Goal: Information Seeking & Learning: Learn about a topic

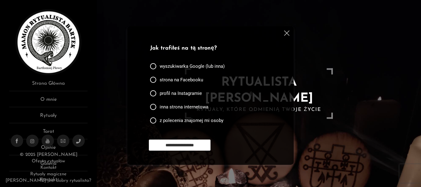
click at [288, 34] on img at bounding box center [286, 32] width 5 height 5
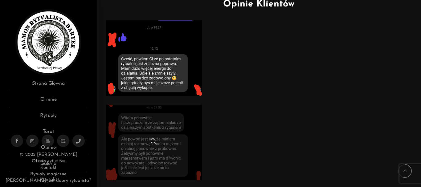
scroll to position [493, 0]
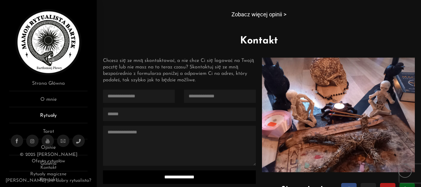
click at [58, 112] on link "Rytuały" at bounding box center [48, 117] width 78 height 11
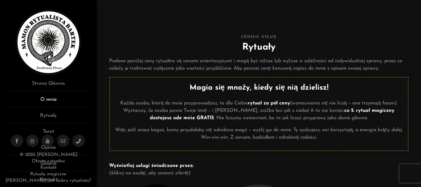
click at [64, 101] on link "O mnie" at bounding box center [48, 101] width 78 height 11
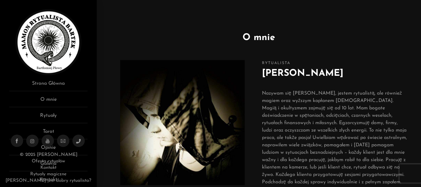
scroll to position [216, 0]
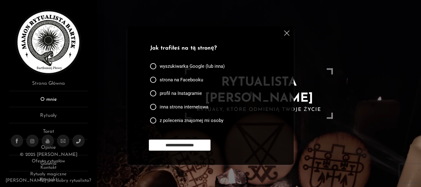
click at [55, 99] on link "O mnie" at bounding box center [48, 101] width 78 height 11
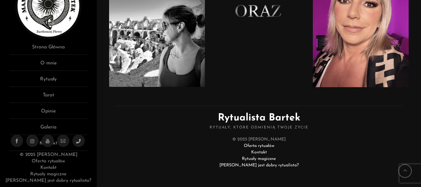
scroll to position [37, 0]
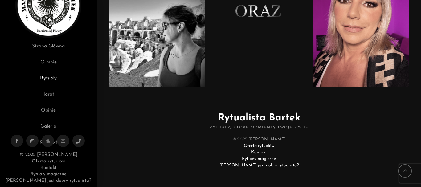
click at [59, 80] on link "Rytuały" at bounding box center [48, 80] width 78 height 11
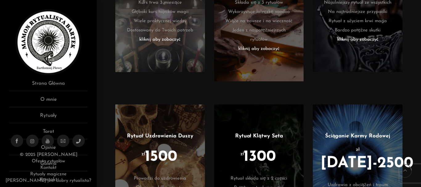
scroll to position [524, 0]
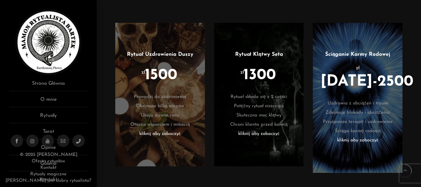
click at [286, 62] on ul "Rytuał Klątwy Seta zł 1300 Rytuał składa się z 2 części Potężny rytuał niszcząc…" at bounding box center [258, 95] width 71 height 88
click at [49, 83] on link "Strona Główna" at bounding box center [48, 85] width 78 height 11
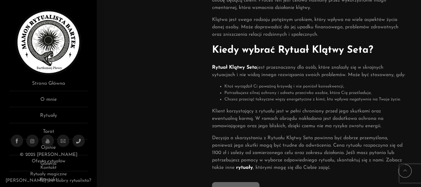
scroll to position [431, 0]
